Goal: Task Accomplishment & Management: Manage account settings

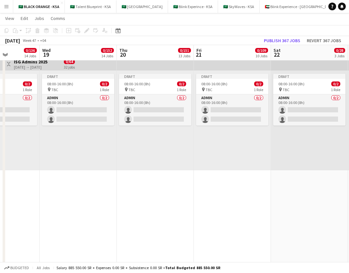
scroll to position [83, 0]
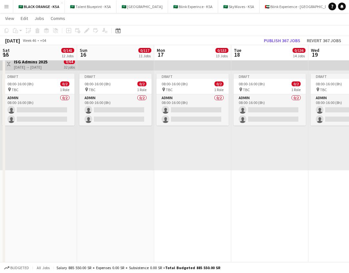
click at [8, 7] on app-icon "Menu" at bounding box center [6, 6] width 5 height 5
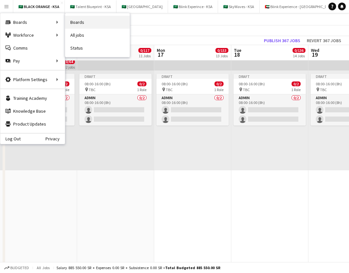
click at [71, 22] on link "Boards" at bounding box center [97, 22] width 64 height 13
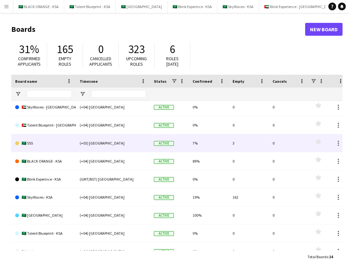
click at [29, 146] on link "🇸🇦 555" at bounding box center [43, 143] width 57 height 18
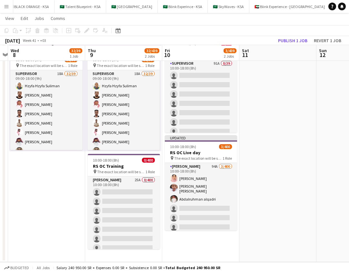
scroll to position [37, 0]
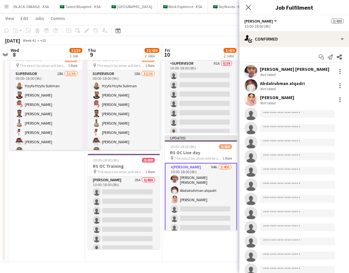
click at [46, 177] on app-date-cell "Toggle View RS OC - Training [DATE] → [DATE] 64/78 2 jobs 09:00-18:00 (9h) 32/3…" at bounding box center [46, 148] width 77 height 227
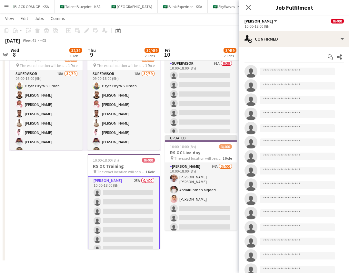
click at [74, 180] on app-date-cell "Toggle View RS OC - Training [DATE] → [DATE] 64/78 2 jobs 09:00-18:00 (9h) 32/3…" at bounding box center [46, 148] width 77 height 227
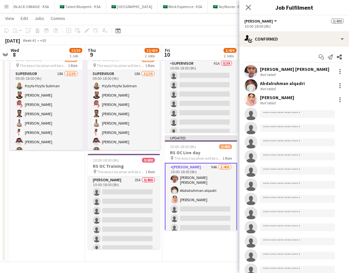
scroll to position [0, 0]
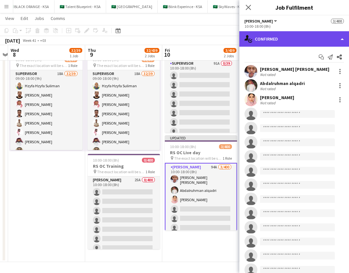
click at [332, 45] on div "single-neutral-actions-check-2 Confirmed" at bounding box center [294, 38] width 110 height 15
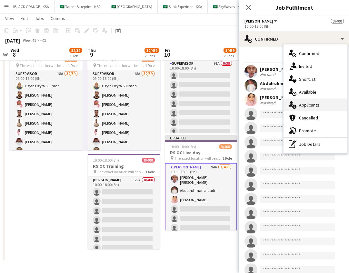
click at [319, 103] on div "single-neutral-actions-information Applicants" at bounding box center [315, 105] width 64 height 13
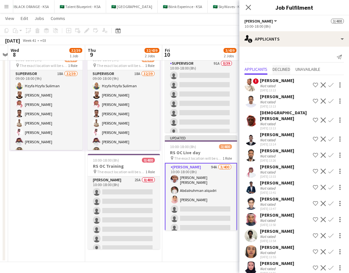
click at [284, 68] on span "Declined" at bounding box center [281, 69] width 18 height 5
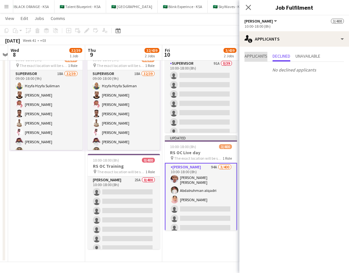
click at [254, 58] on span "Applicants" at bounding box center [255, 56] width 23 height 5
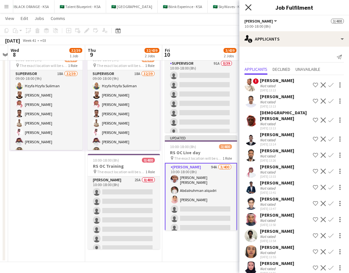
click at [247, 6] on icon at bounding box center [248, 7] width 6 height 6
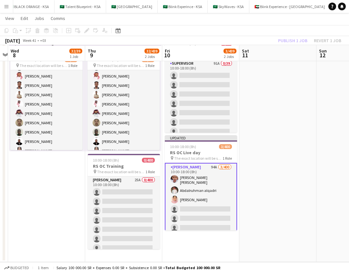
scroll to position [37, 0]
click at [58, 213] on app-date-cell "Toggle View RS OC - Training [DATE] → [DATE] 64/78 2 jobs 09:00-18:00 (9h) 32/3…" at bounding box center [46, 148] width 77 height 227
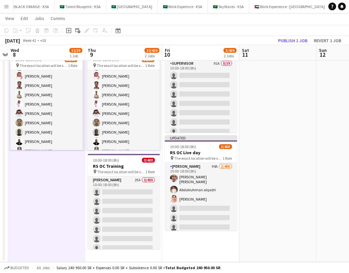
click at [297, 139] on app-date-cell at bounding box center [277, 148] width 77 height 227
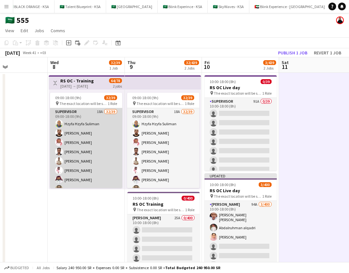
scroll to position [0, 0]
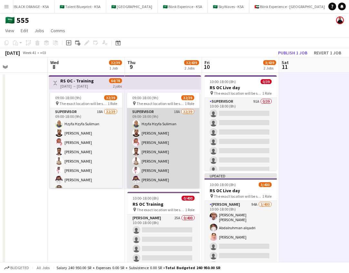
click at [136, 132] on app-user-avatar at bounding box center [136, 133] width 8 height 8
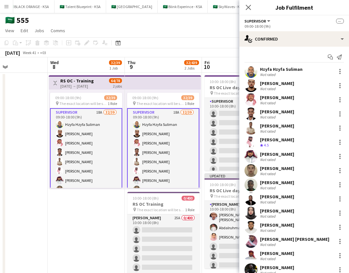
click at [248, 86] on app-user-avatar at bounding box center [250, 85] width 13 height 13
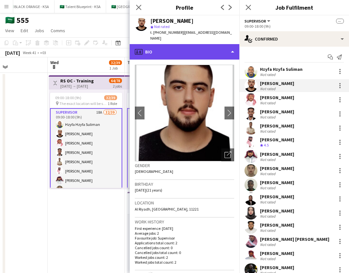
click at [208, 44] on div "profile Bio" at bounding box center [185, 51] width 110 height 15
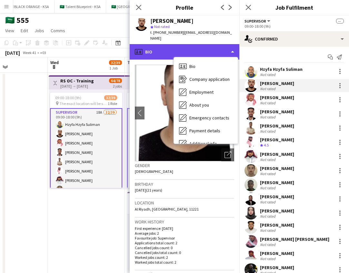
click at [199, 46] on div "profile Bio" at bounding box center [185, 51] width 110 height 15
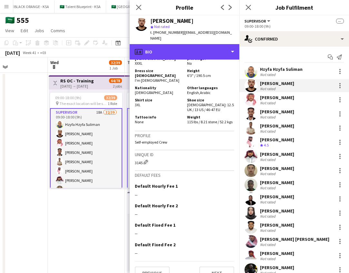
scroll to position [305, 0]
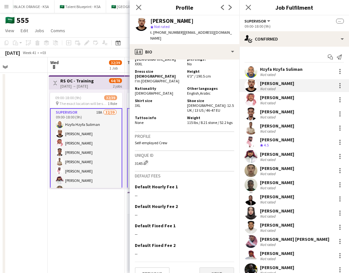
click at [211, 267] on button "Next" at bounding box center [216, 273] width 35 height 13
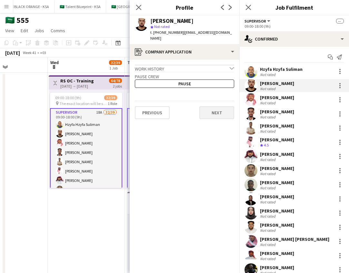
click at [217, 108] on button "Next" at bounding box center [216, 112] width 35 height 13
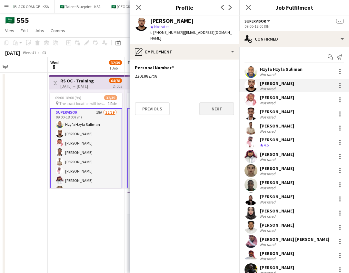
click at [217, 108] on button "Next" at bounding box center [216, 108] width 35 height 13
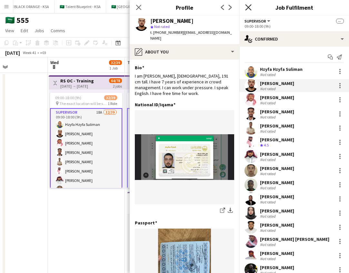
scroll to position [0, 0]
click at [247, 6] on icon at bounding box center [248, 7] width 6 height 6
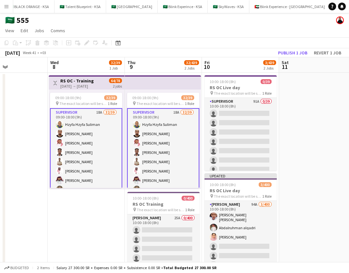
click at [301, 144] on app-date-cell at bounding box center [317, 186] width 77 height 227
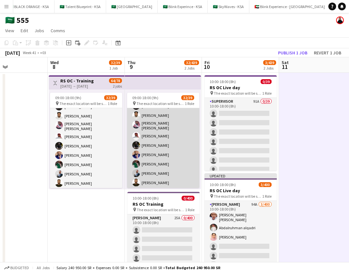
scroll to position [126, 0]
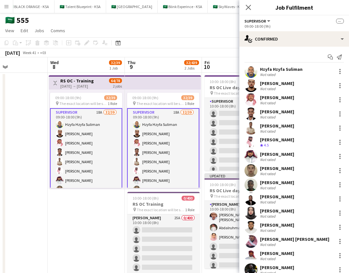
click at [249, 101] on app-user-avatar at bounding box center [250, 99] width 13 height 13
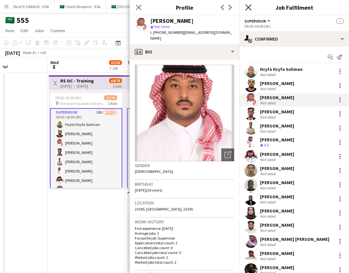
click at [249, 7] on icon at bounding box center [248, 7] width 6 height 6
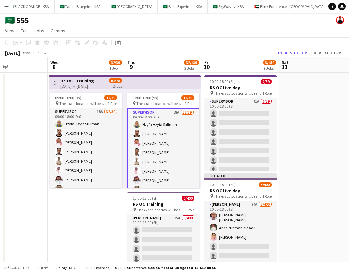
click at [92, 208] on app-date-cell "Toggle View RS OC - Training [DATE] → [DATE] 64/78 2 jobs 09:00-18:00 (9h) 32/3…" at bounding box center [86, 186] width 77 height 227
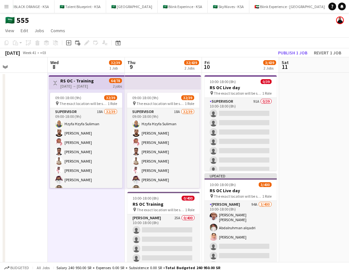
click at [311, 166] on app-date-cell at bounding box center [317, 186] width 77 height 227
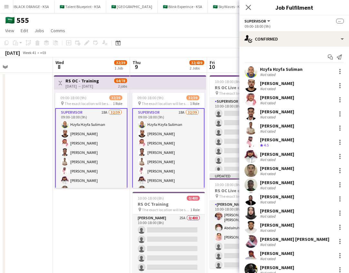
click at [249, 142] on app-user-avatar at bounding box center [250, 142] width 13 height 13
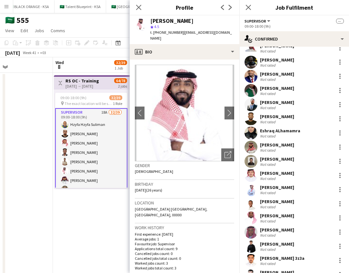
click at [251, 147] on app-user-avatar at bounding box center [250, 147] width 13 height 13
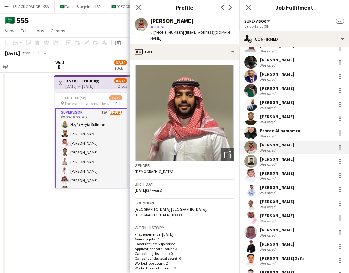
click at [252, 162] on app-user-avatar at bounding box center [250, 161] width 13 height 13
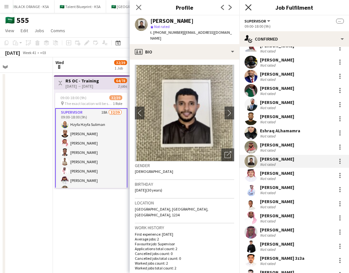
click at [250, 6] on icon "Close pop-in" at bounding box center [248, 7] width 6 height 6
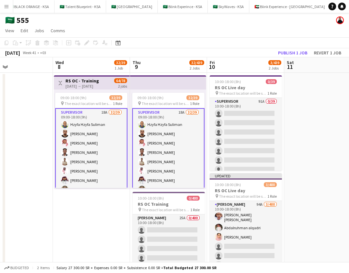
click at [323, 135] on app-date-cell at bounding box center [322, 186] width 77 height 227
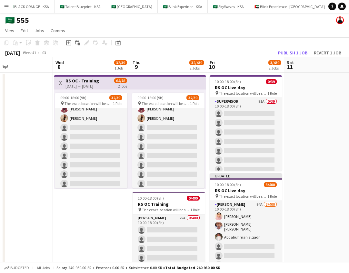
scroll to position [11, 0]
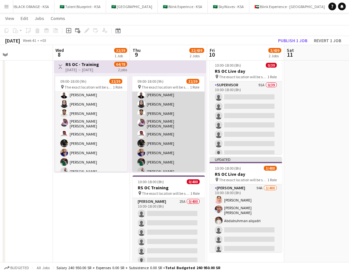
click at [162, 118] on app-card-role "Supervisor 18A 32/39 09:00-18:00 (9h) Hzyfa Hzyfa [PERSON_NAME] Khaled [PERSON_…" at bounding box center [168, 184] width 72 height 379
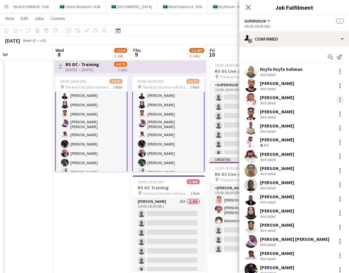
click at [338, 100] on div at bounding box center [340, 100] width 8 height 8
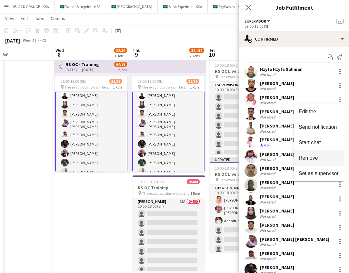
click at [324, 157] on span "Remove" at bounding box center [318, 158] width 40 height 6
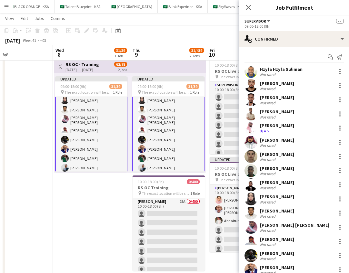
click at [184, 134] on app-card-role "Supervisor 18A 31/39 09:00-18:00 (9h) Hzyfa Hzyfa [PERSON_NAME] Khaled Ayimen […" at bounding box center [168, 190] width 72 height 380
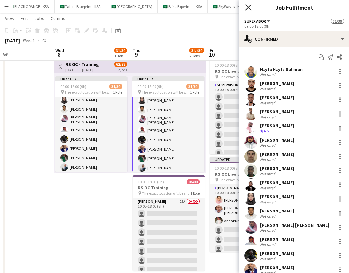
click at [249, 5] on icon "Close pop-in" at bounding box center [248, 7] width 6 height 6
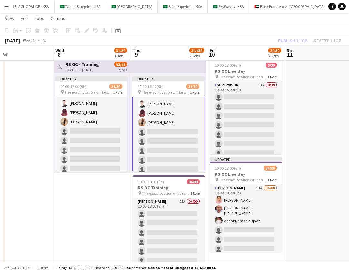
click at [105, 186] on app-date-cell "Toggle View RS OC - Training [DATE] → [DATE] 62/78 2 jobs Updated 09:00-18:00 (…" at bounding box center [91, 169] width 77 height 227
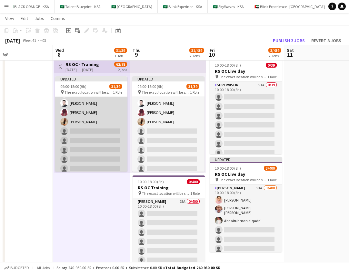
click at [94, 126] on app-card-role "Supervisor 18A 31/39 09:00-18:00 (9h) Hzyfa Hzyfa [PERSON_NAME] Khaled Ayimen […" at bounding box center [91, 13] width 72 height 379
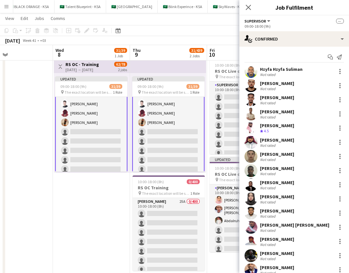
click at [153, 122] on app-card-role "Supervisor 18A 31/39 09:00-18:00 (9h) Hzyfa Hzyfa [PERSON_NAME] Khaled Ayimen […" at bounding box center [168, 14] width 72 height 380
click at [103, 173] on div "Updated 09:00-18:00 (9h) 31/39 pin The exact location will be shared later 1 Ro…" at bounding box center [92, 123] width 76 height 100
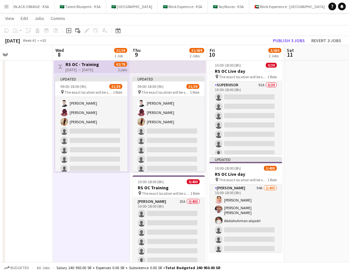
click at [334, 97] on app-date-cell at bounding box center [322, 169] width 77 height 227
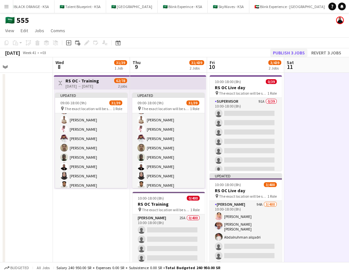
click at [278, 53] on button "Publish 3 jobs" at bounding box center [288, 53] width 37 height 8
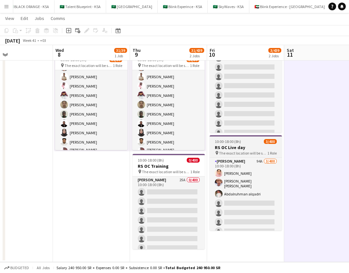
click at [248, 150] on h3 "RS OC Live day" at bounding box center [245, 148] width 72 height 6
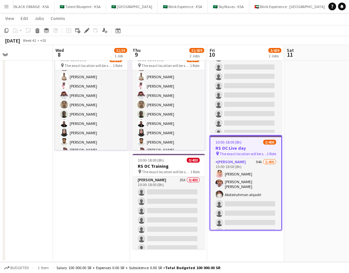
click at [291, 133] on app-date-cell at bounding box center [322, 148] width 77 height 227
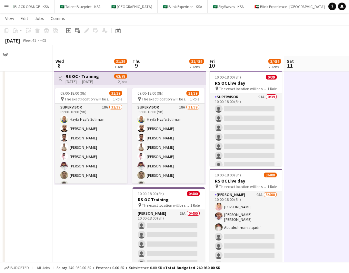
scroll to position [1, 0]
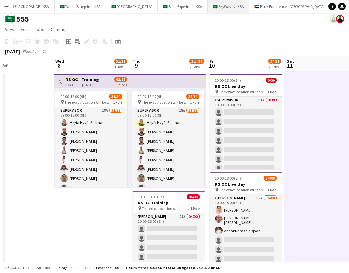
click at [224, 8] on button "🇸🇦 SkyWaves - KSA Close" at bounding box center [229, 6] width 42 height 13
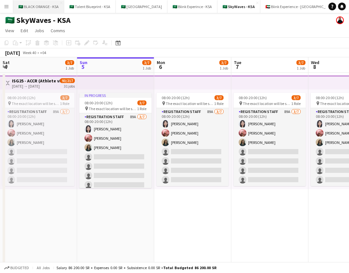
click at [38, 7] on button "🇸🇦 BLACK ORANGE - KSA Close" at bounding box center [38, 6] width 51 height 13
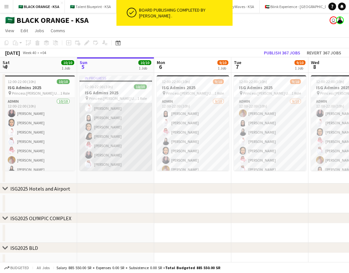
scroll to position [38, 0]
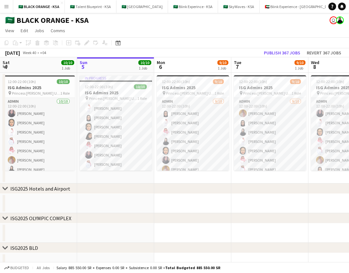
click at [332, 21] on app-user-avatar "user" at bounding box center [333, 20] width 8 height 8
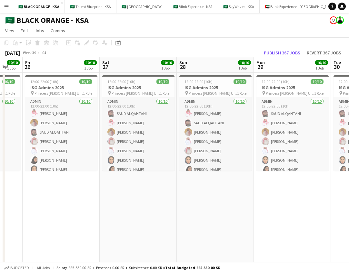
scroll to position [0, 280]
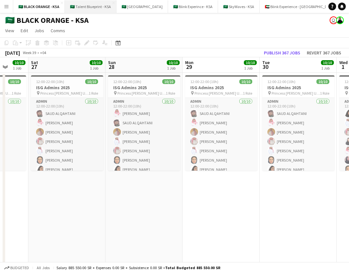
click at [97, 7] on button "🇸🇦 Talent Blueprint - KSA Close" at bounding box center [91, 6] width 52 height 13
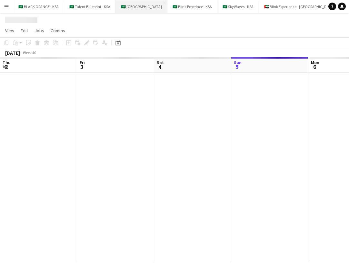
scroll to position [0, 154]
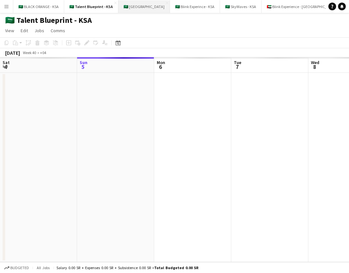
click at [147, 7] on button "🇸🇦 [GEOGRAPHIC_DATA] Close" at bounding box center [144, 6] width 52 height 13
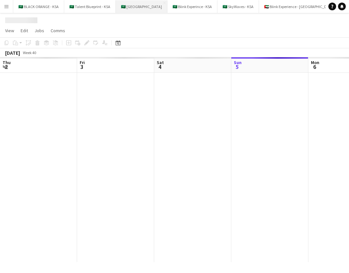
scroll to position [0, 154]
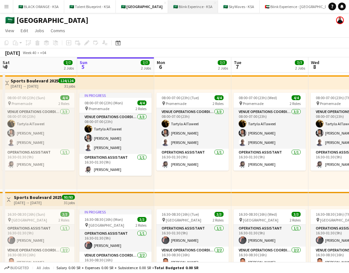
click at [183, 8] on button "🇸🇦 Blink Experince - KSA Close" at bounding box center [193, 6] width 50 height 13
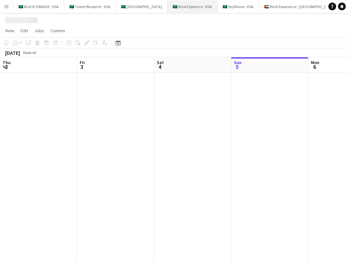
scroll to position [0, 154]
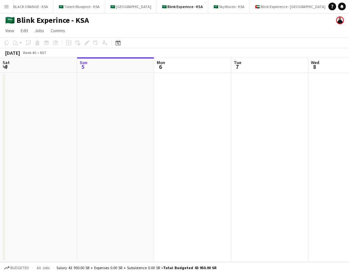
click at [331, 6] on button "🇸🇦 555 Close" at bounding box center [342, 6] width 22 height 13
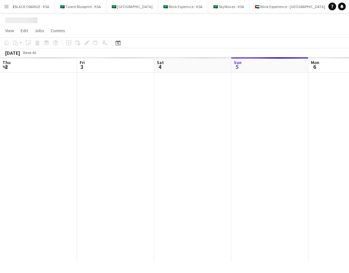
scroll to position [0, 154]
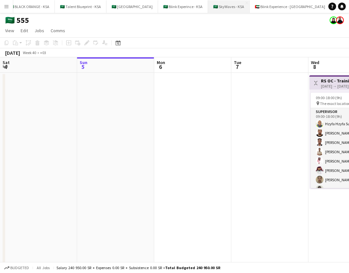
click at [228, 4] on button "🇸🇦 SkyWaves - KSA Close" at bounding box center [229, 6] width 42 height 13
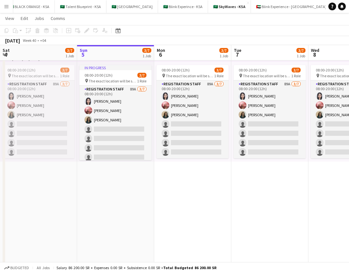
scroll to position [0, 155]
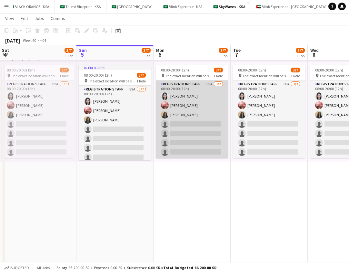
click at [192, 93] on app-card-role "Registration Staff 89A [DATE] 08:00-20:00 (12h) [PERSON_NAME] [PERSON_NAME] [PE…" at bounding box center [192, 120] width 72 height 78
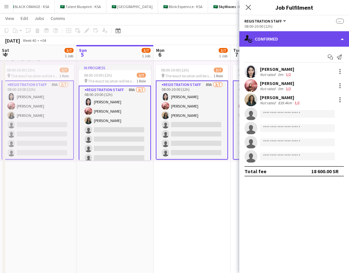
click at [303, 37] on div "single-neutral-actions-check-2 Confirmed" at bounding box center [294, 38] width 110 height 15
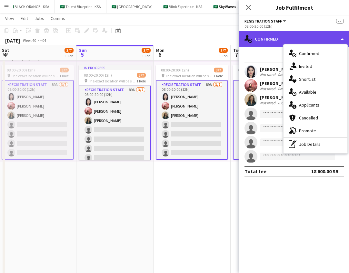
click at [288, 35] on div "single-neutral-actions-check-2 Confirmed" at bounding box center [294, 38] width 110 height 15
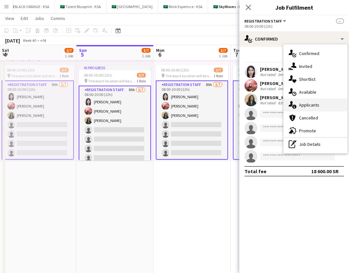
click at [308, 107] on span "Applicants" at bounding box center [309, 105] width 20 height 6
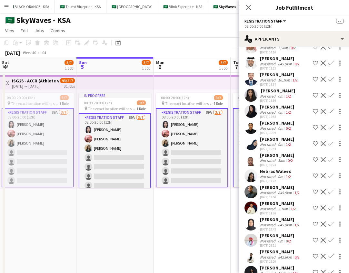
scroll to position [988, 0]
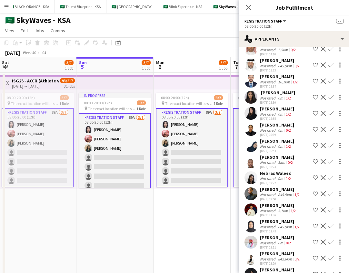
click at [252, 139] on app-user-avatar at bounding box center [250, 145] width 13 height 13
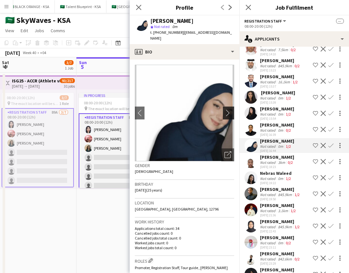
click at [230, 110] on app-icon "chevron-right" at bounding box center [229, 113] width 10 height 7
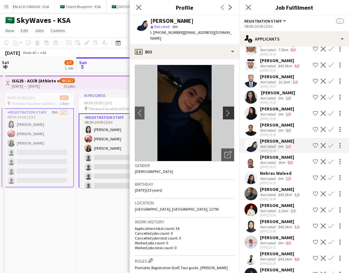
click at [230, 110] on app-icon "chevron-right" at bounding box center [229, 113] width 10 height 7
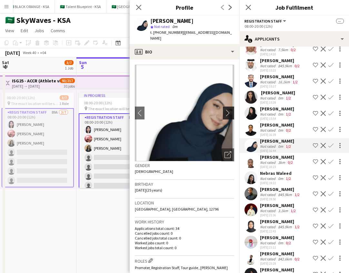
click at [230, 110] on app-icon "chevron-right" at bounding box center [229, 113] width 10 height 7
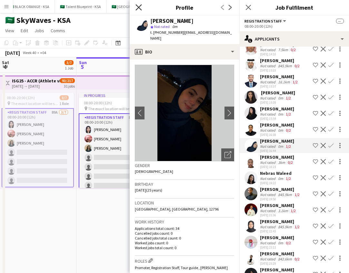
click at [139, 9] on icon "Close pop-in" at bounding box center [138, 7] width 6 height 6
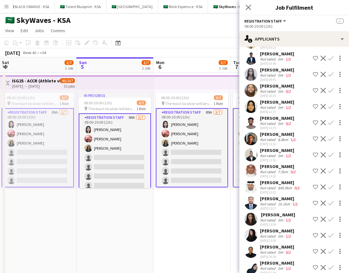
scroll to position [865, 0]
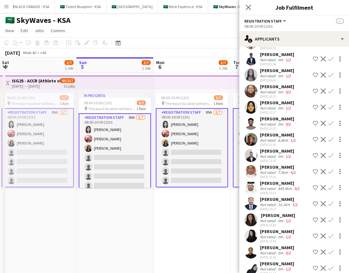
click at [252, 181] on app-user-avatar at bounding box center [250, 187] width 13 height 13
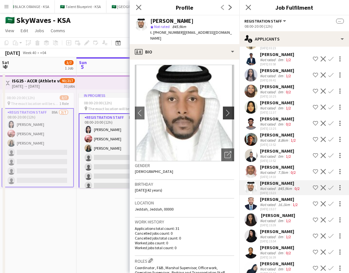
click at [229, 110] on app-icon "chevron-right" at bounding box center [229, 113] width 10 height 7
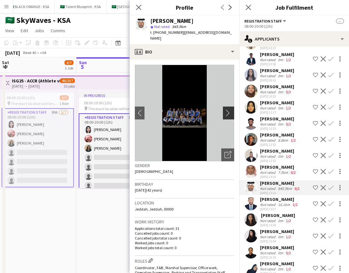
click at [229, 110] on app-icon "chevron-right" at bounding box center [229, 113] width 10 height 7
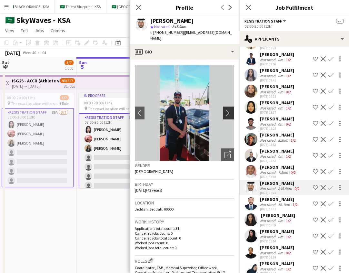
click at [229, 110] on app-icon "chevron-right" at bounding box center [229, 113] width 10 height 7
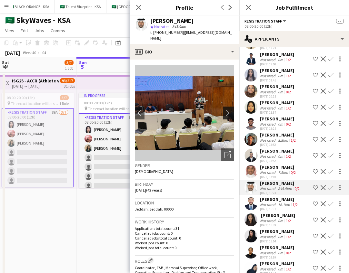
click at [229, 110] on app-icon "chevron-right" at bounding box center [229, 113] width 10 height 7
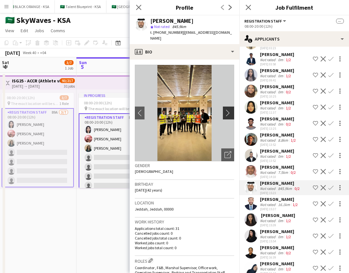
click at [229, 110] on app-icon "chevron-right" at bounding box center [229, 113] width 10 height 7
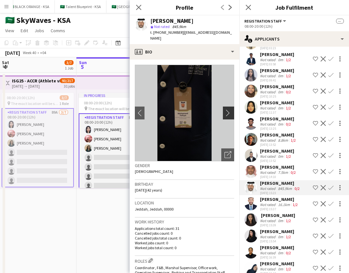
click at [229, 110] on app-icon "chevron-right" at bounding box center [229, 113] width 10 height 7
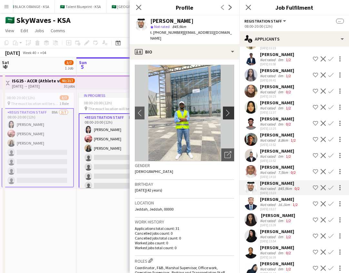
click at [229, 110] on app-icon "chevron-right" at bounding box center [229, 113] width 10 height 7
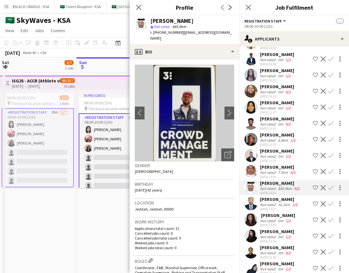
scroll to position [0, 0]
click at [227, 110] on app-icon "chevron-right" at bounding box center [229, 113] width 10 height 7
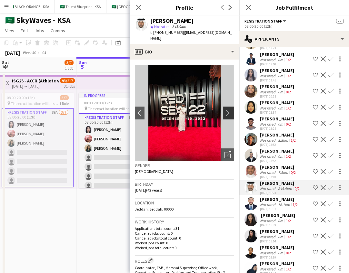
click at [227, 110] on app-icon "chevron-right" at bounding box center [229, 113] width 10 height 7
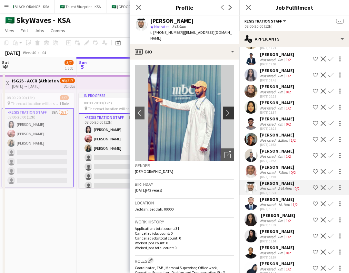
click at [227, 110] on app-icon "chevron-right" at bounding box center [229, 113] width 10 height 7
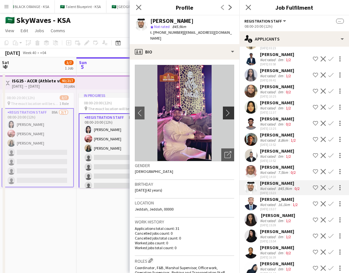
click at [227, 110] on app-icon "chevron-right" at bounding box center [229, 113] width 10 height 7
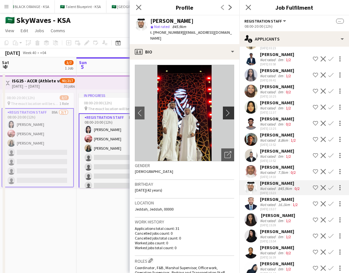
click at [227, 110] on app-icon "chevron-right" at bounding box center [229, 113] width 10 height 7
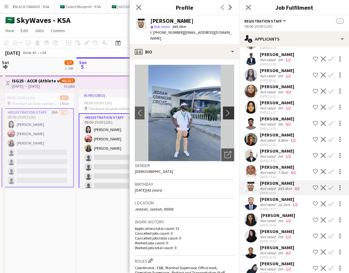
click at [227, 110] on app-icon "chevron-right" at bounding box center [229, 113] width 10 height 7
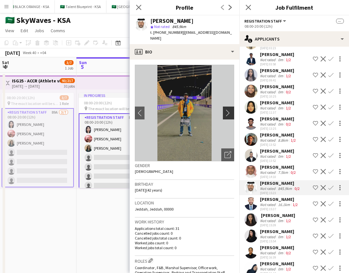
click at [227, 110] on app-icon "chevron-right" at bounding box center [229, 113] width 10 height 7
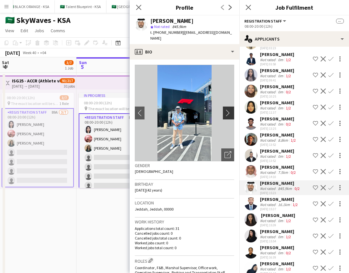
click at [227, 110] on app-icon "chevron-right" at bounding box center [229, 113] width 10 height 7
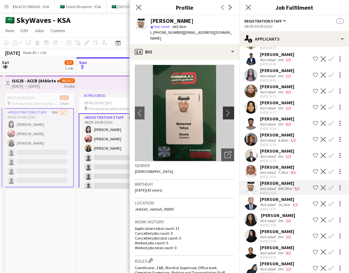
click at [228, 110] on app-icon "chevron-right" at bounding box center [229, 113] width 10 height 7
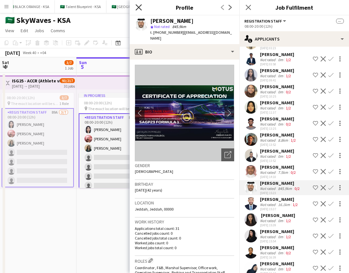
click at [139, 6] on icon "Close pop-in" at bounding box center [138, 7] width 6 height 6
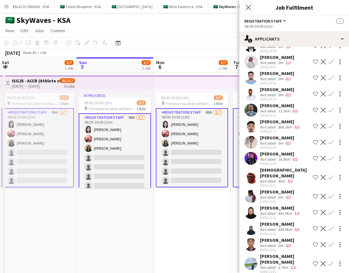
scroll to position [510, 0]
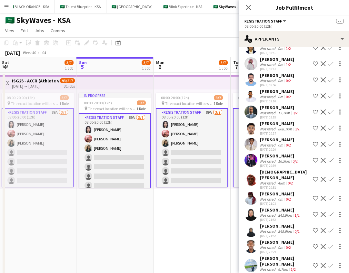
click at [255, 154] on app-user-avatar at bounding box center [250, 160] width 13 height 13
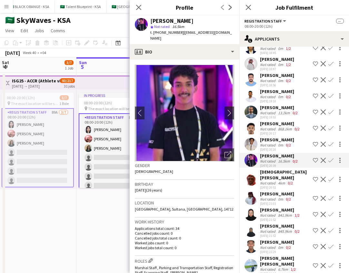
click at [144, 5] on div "Close pop-in" at bounding box center [139, 7] width 18 height 15
click at [137, 7] on icon "Close pop-in" at bounding box center [138, 7] width 6 height 6
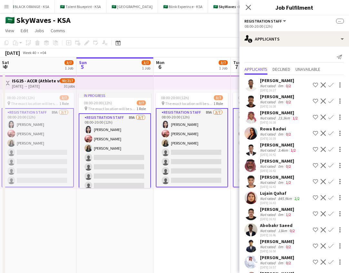
scroll to position [0, 0]
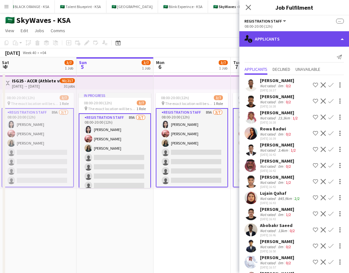
click at [281, 44] on div "single-neutral-actions-information Applicants" at bounding box center [294, 38] width 110 height 15
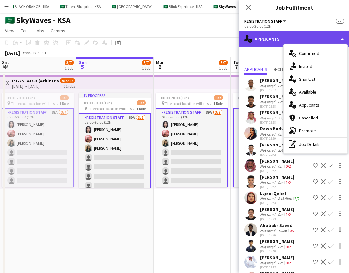
click at [270, 40] on div "single-neutral-actions-information Applicants" at bounding box center [294, 38] width 110 height 15
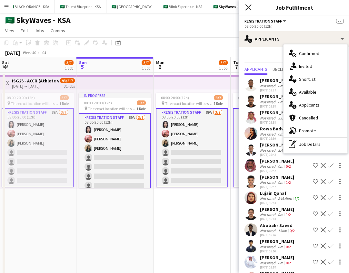
click at [246, 8] on icon "Close pop-in" at bounding box center [248, 7] width 6 height 6
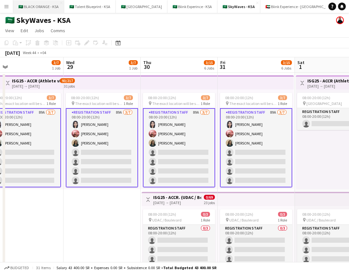
click at [45, 3] on button "🇸🇦 BLACK ORANGE - KSA Close" at bounding box center [38, 6] width 51 height 13
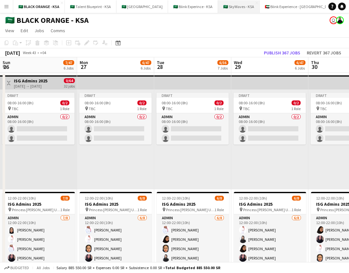
click at [228, 8] on button "🇸🇦 SkyWaves - KSA Close" at bounding box center [239, 6] width 42 height 13
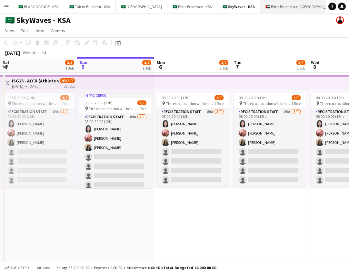
click at [274, 10] on button "🇦🇪 Blink Experience - [GEOGRAPHIC_DATA] Close" at bounding box center [300, 6] width 81 height 13
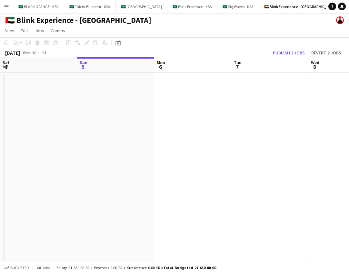
click at [342, 9] on button "🇸🇦 555 Close" at bounding box center [353, 6] width 22 height 13
